Goal: Entertainment & Leisure: Consume media (video, audio)

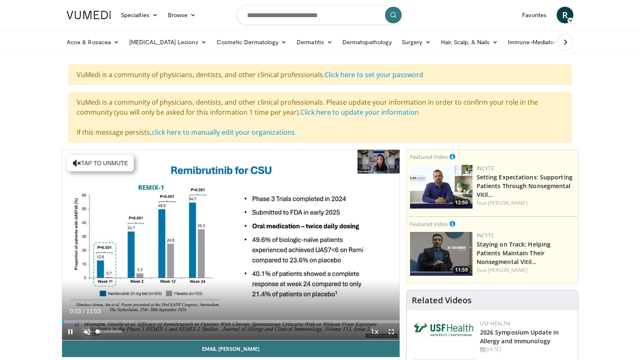
click at [86, 326] on span "Video Player" at bounding box center [87, 331] width 17 height 17
click at [392, 328] on span "Video Player" at bounding box center [391, 331] width 17 height 17
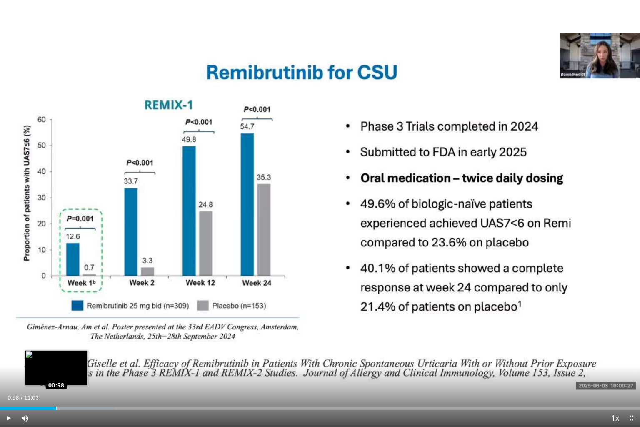
drag, startPoint x: 49, startPoint y: 407, endPoint x: 57, endPoint y: 407, distance: 7.5
click at [57, 359] on div "Loaded : 17.92% 00:58 00:58" at bounding box center [320, 407] width 640 height 3
drag, startPoint x: 61, startPoint y: 407, endPoint x: 75, endPoint y: 406, distance: 13.8
click at [75, 359] on div "Loaded : 20.91% 01:17 01:17" at bounding box center [320, 406] width 640 height 8
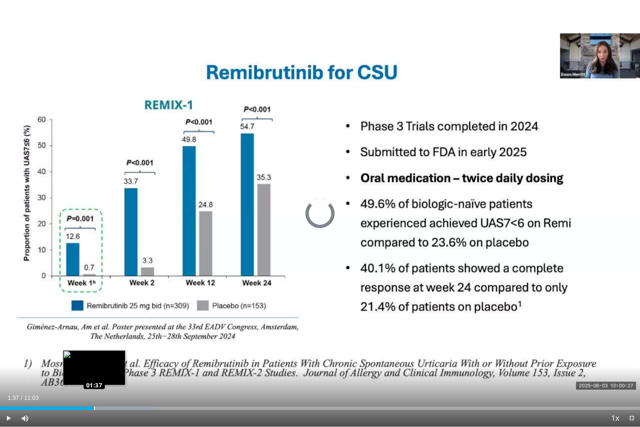
drag, startPoint x: 78, startPoint y: 407, endPoint x: 94, endPoint y: 406, distance: 16.3
click at [94, 359] on div "Loaded : 23.89% 01:37 01:37" at bounding box center [320, 406] width 640 height 8
click at [100, 359] on div "Loaded : 25.39% 01:43 01:43" at bounding box center [320, 406] width 640 height 8
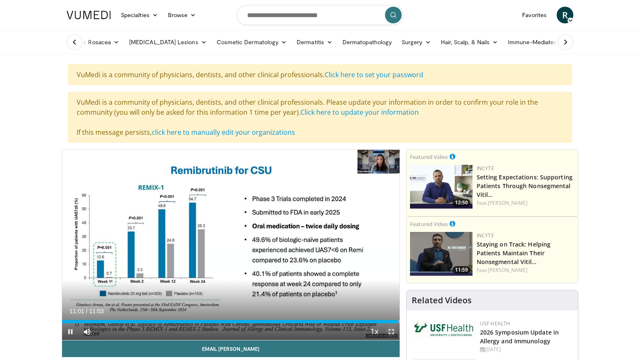
click at [393, 328] on span "Video Player" at bounding box center [391, 331] width 17 height 17
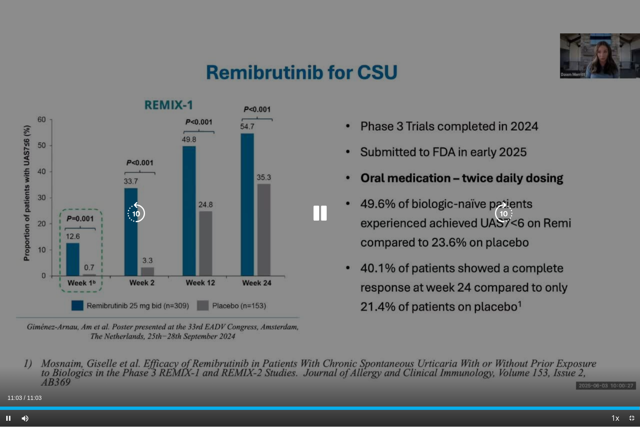
click at [589, 54] on div "10 seconds Tap to unmute" at bounding box center [320, 213] width 640 height 426
click at [605, 75] on div "10 seconds Tap to unmute" at bounding box center [320, 213] width 640 height 426
